Goal: Register for event/course

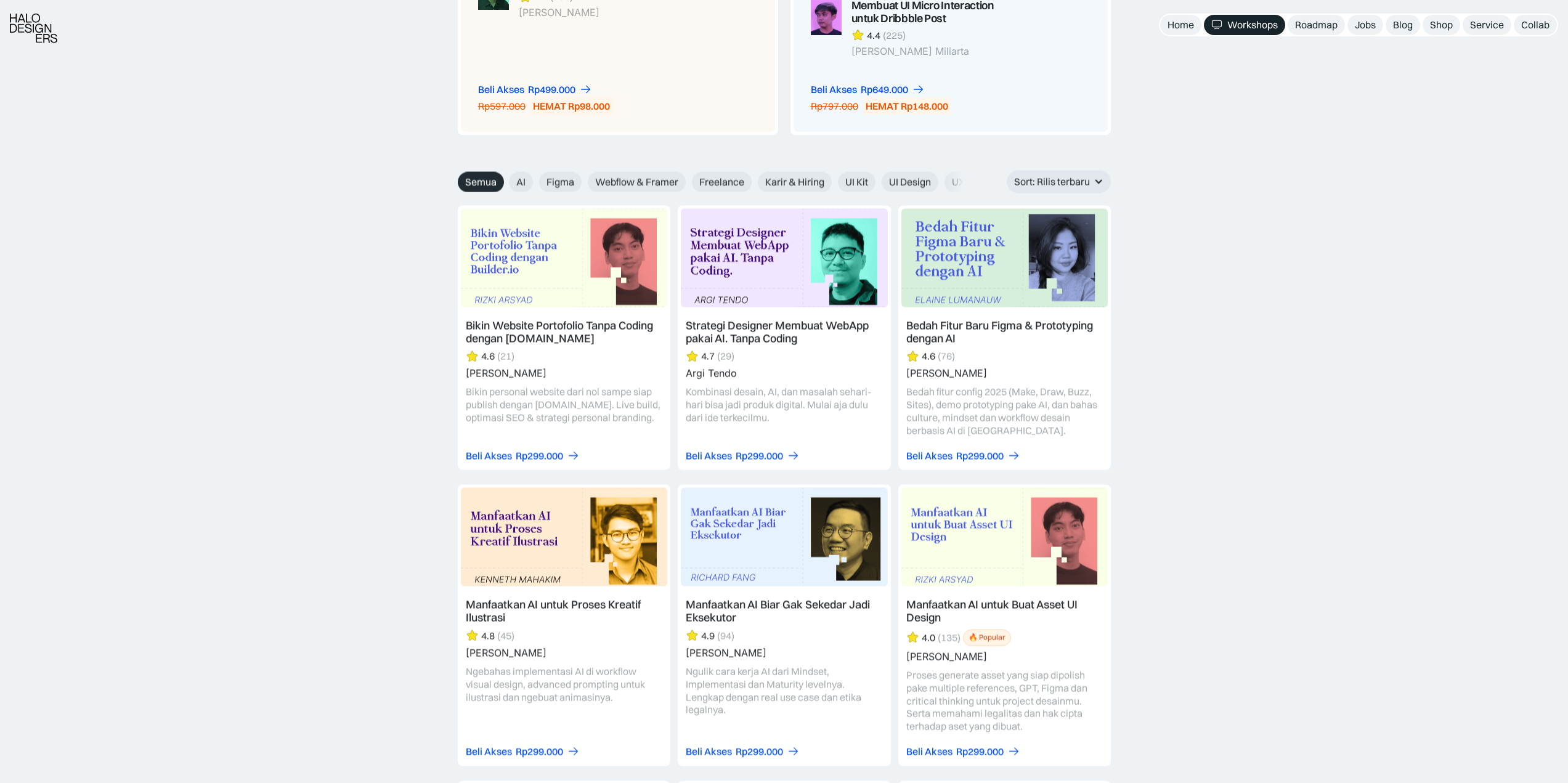
scroll to position [1294, 0]
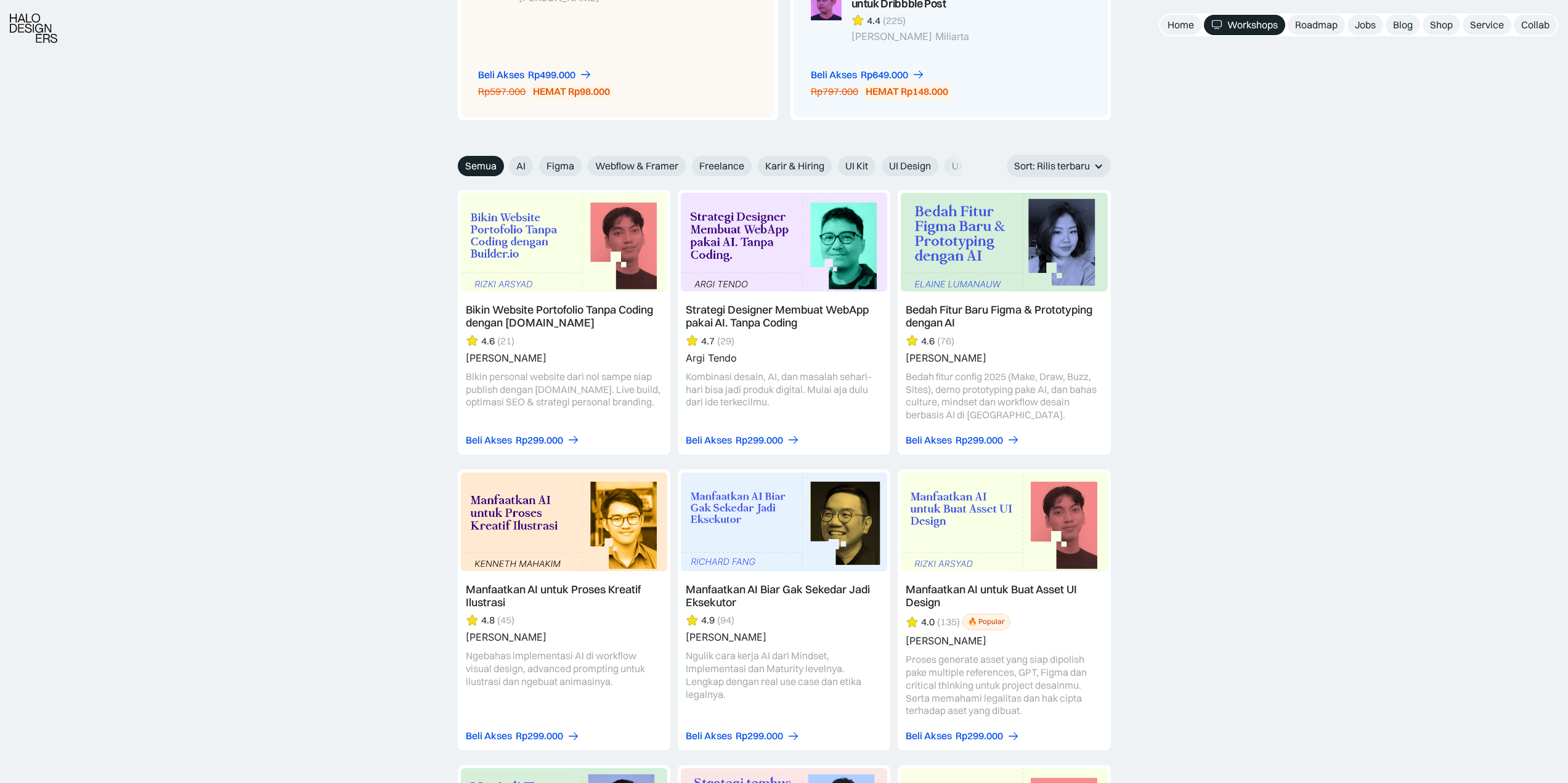
drag, startPoint x: 1034, startPoint y: 311, endPoint x: 1183, endPoint y: 263, distance: 156.5
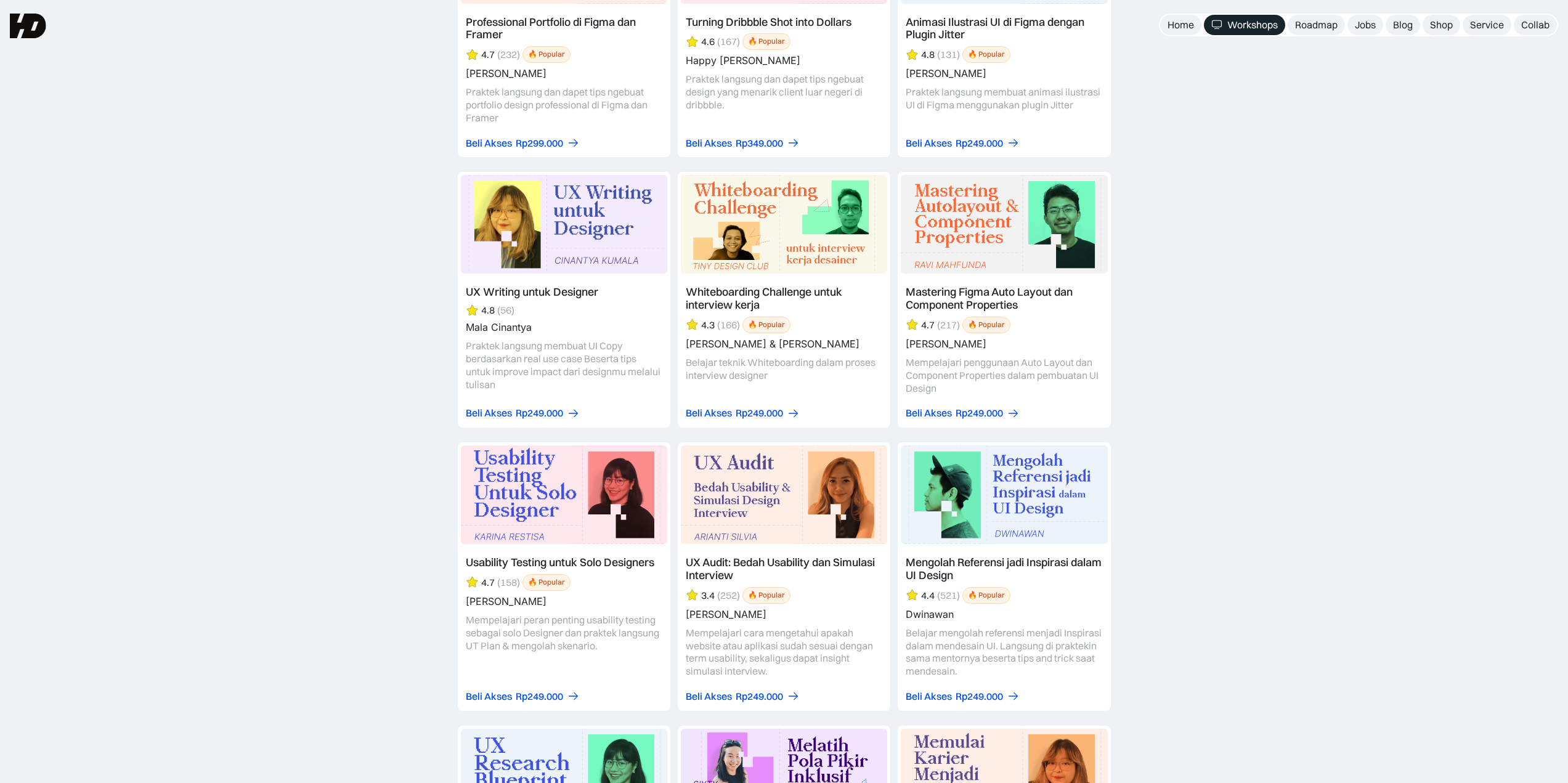
scroll to position [4005, 0]
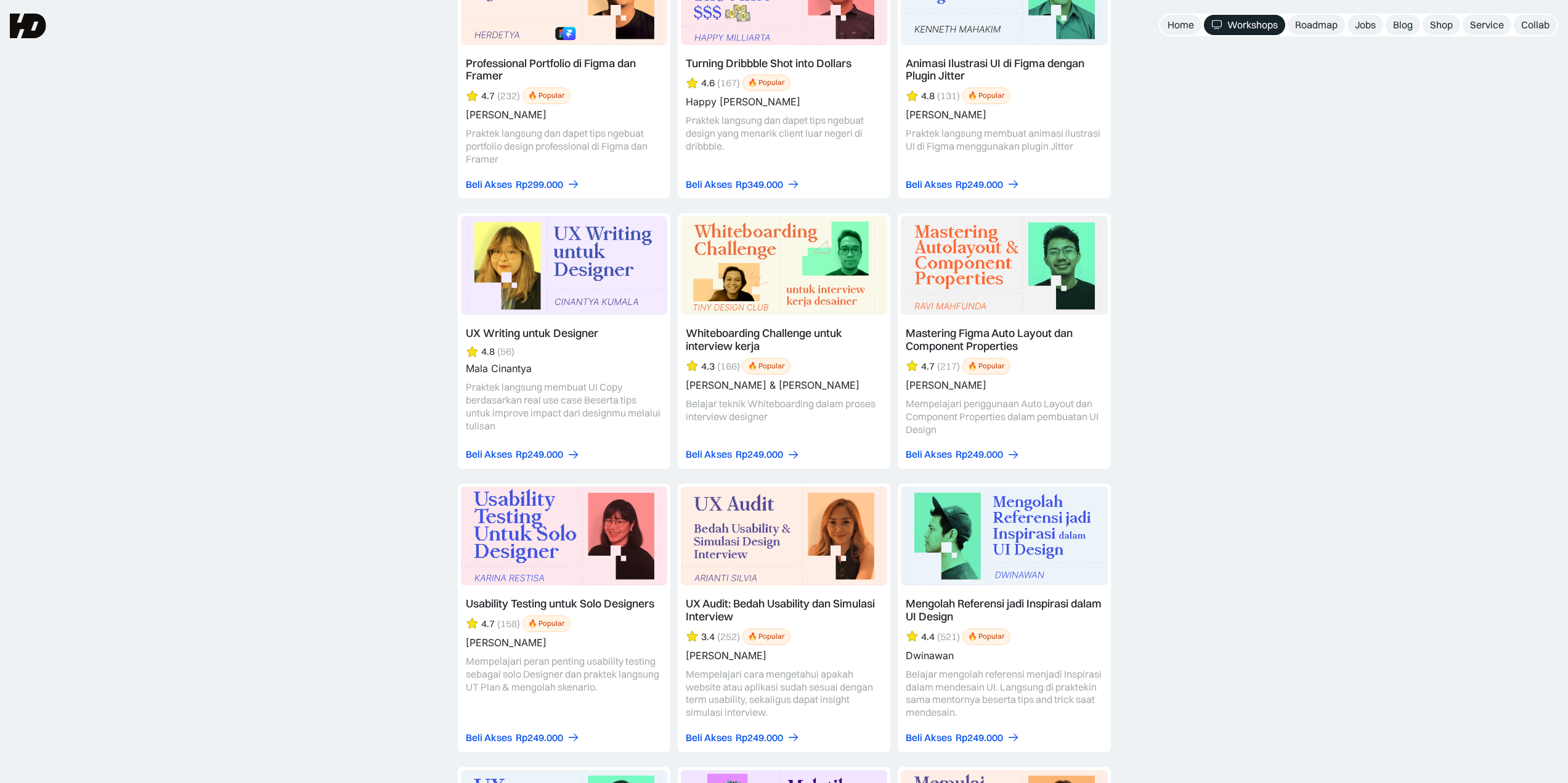
drag, startPoint x: 957, startPoint y: 328, endPoint x: 981, endPoint y: 335, distance: 25.0
click at [981, 335] on link at bounding box center [1004, 341] width 213 height 255
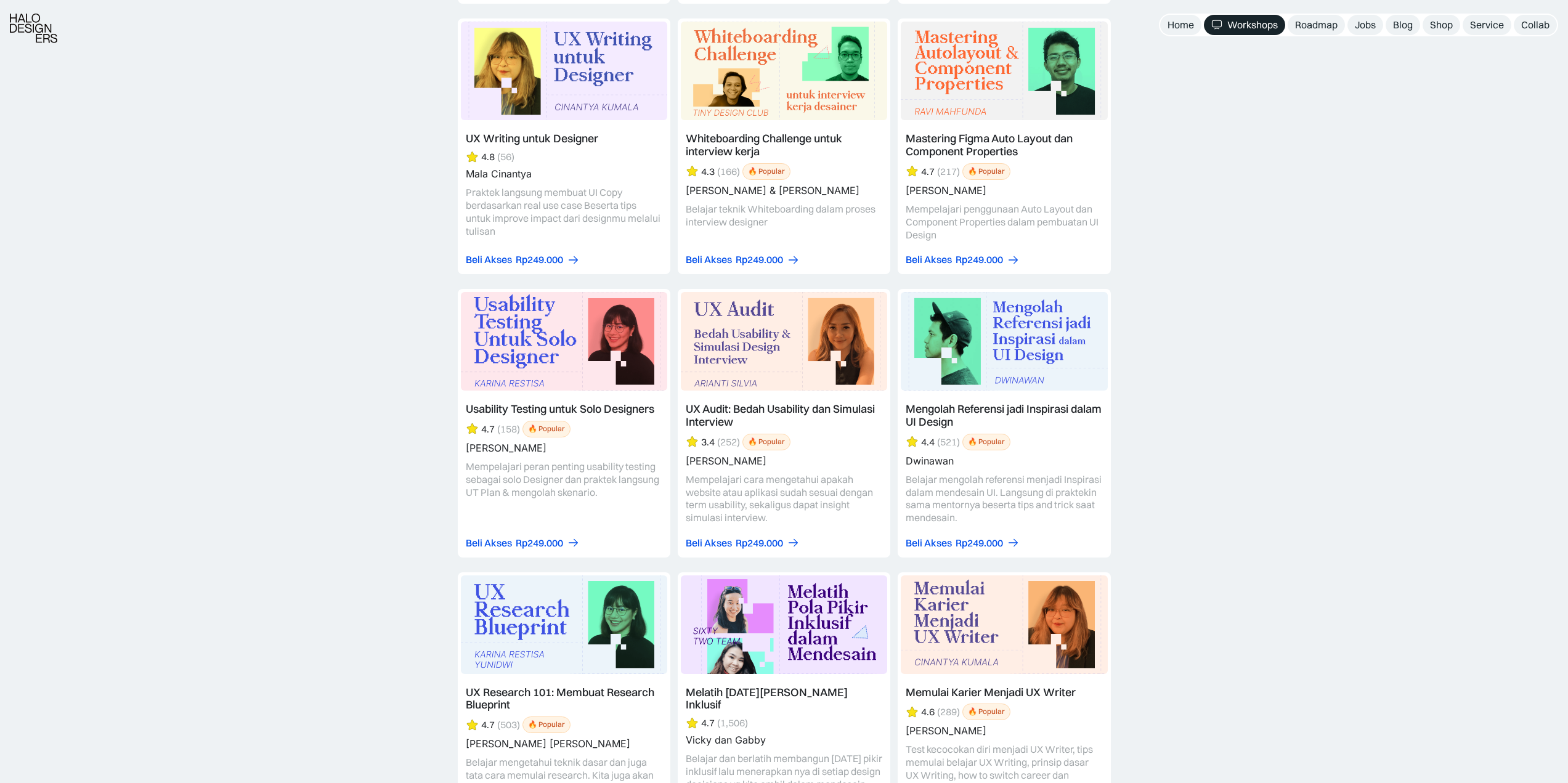
scroll to position [4186, 0]
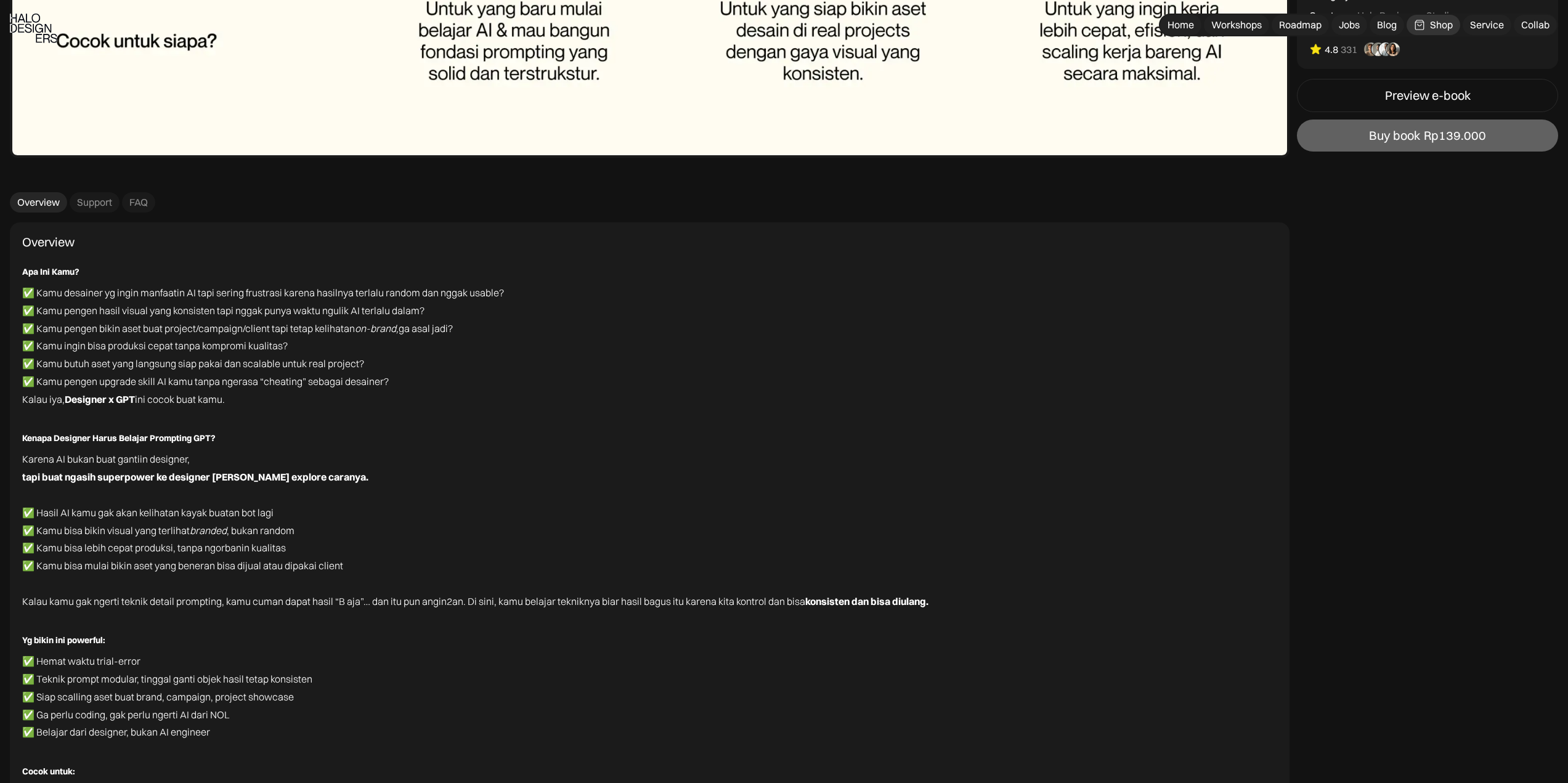
scroll to position [10661, 0]
